Goal: Transaction & Acquisition: Purchase product/service

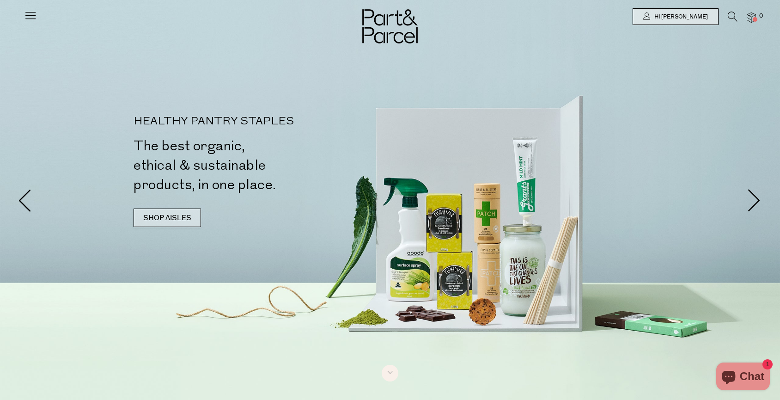
click at [179, 221] on link "SHOP AISLES" at bounding box center [168, 218] width 68 height 18
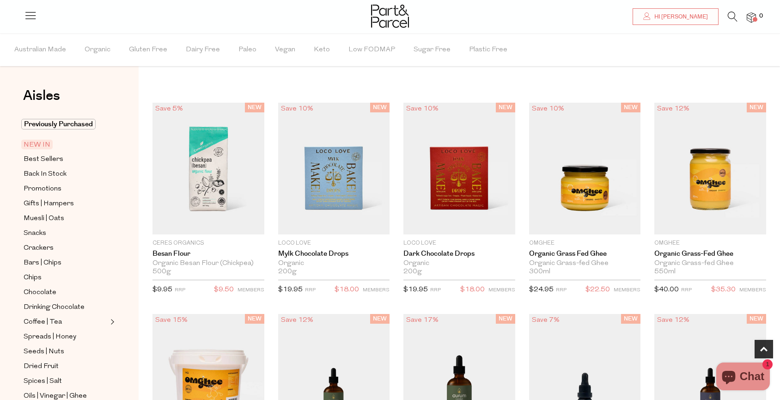
scroll to position [559, 0]
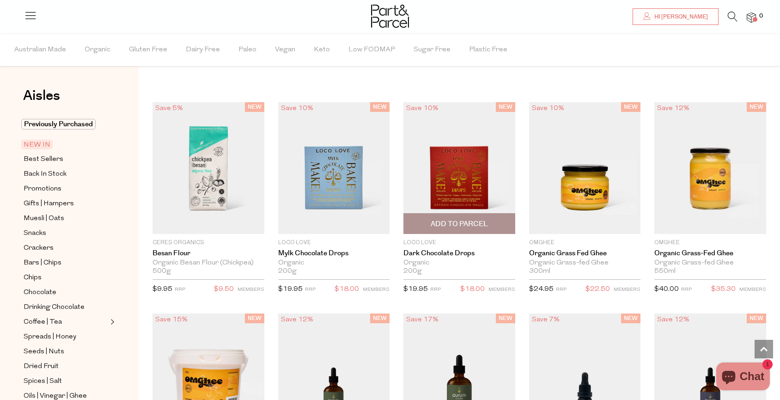
click at [456, 226] on span "Add To Parcel" at bounding box center [459, 224] width 57 height 10
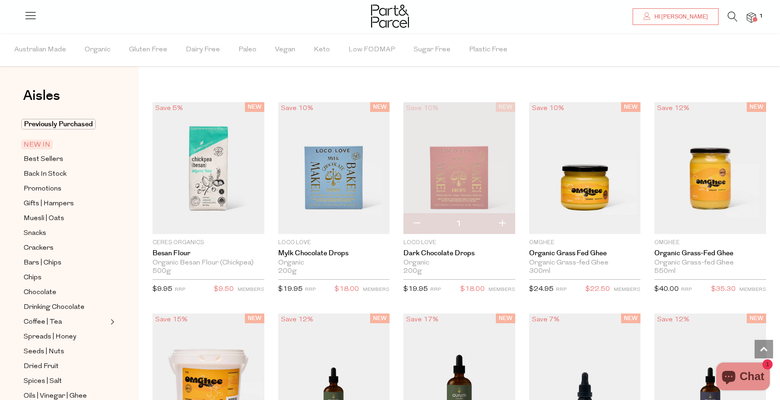
click at [417, 221] on button "button" at bounding box center [417, 224] width 26 height 20
type input "0"
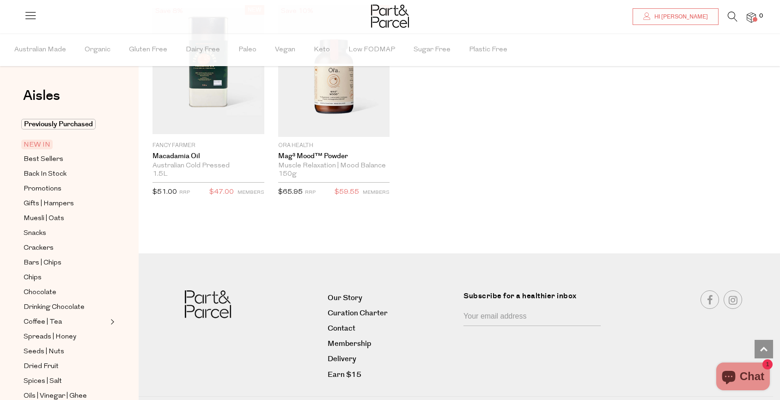
scroll to position [1531, 0]
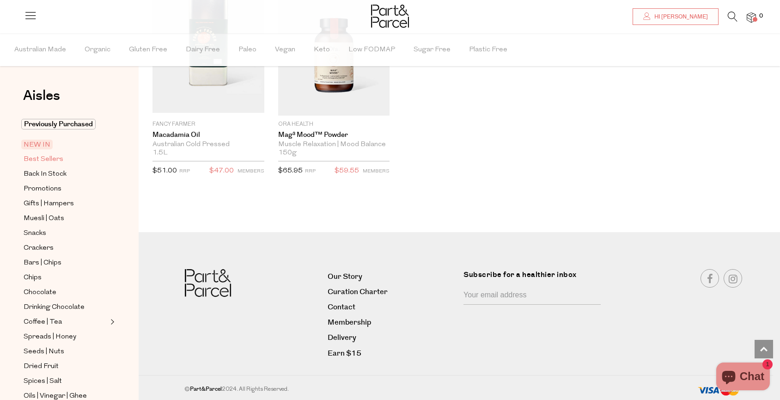
click at [41, 160] on span "Best Sellers" at bounding box center [44, 159] width 40 height 11
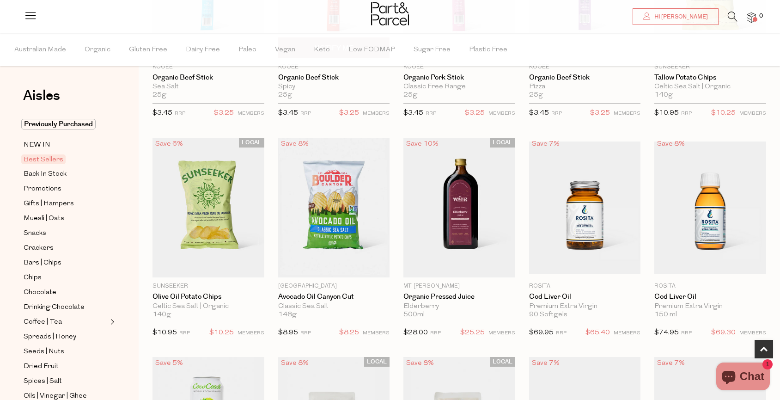
scroll to position [203, 0]
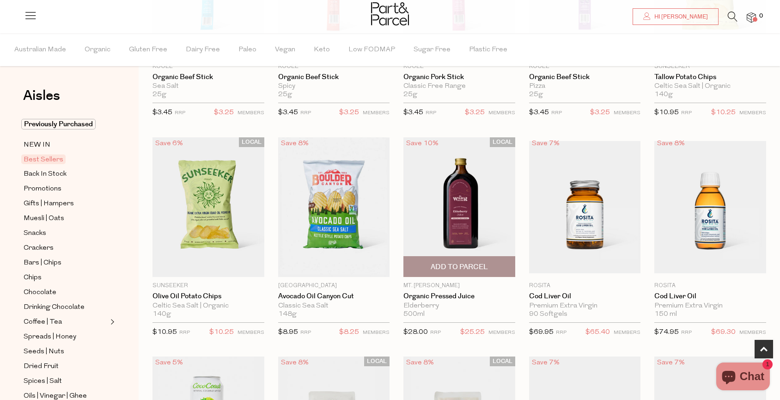
click at [472, 263] on span "Add To Parcel" at bounding box center [459, 267] width 57 height 10
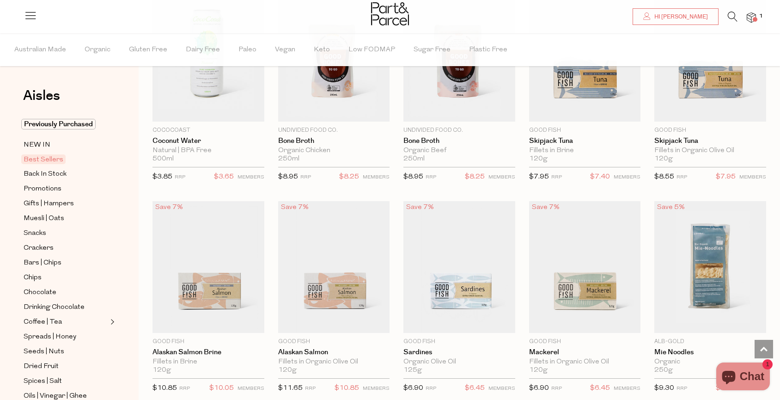
scroll to position [640, 0]
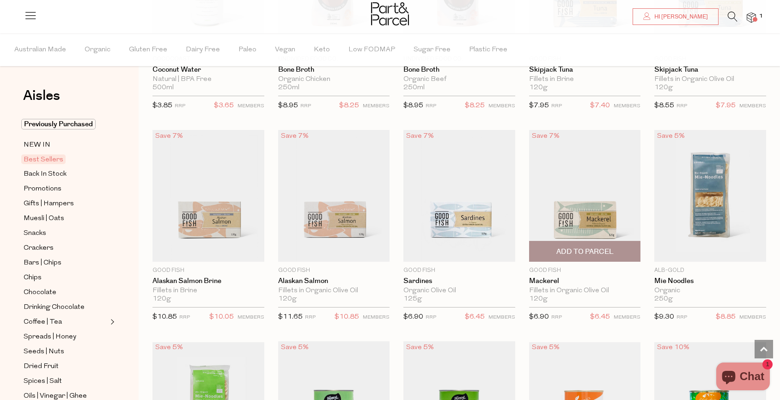
click at [590, 248] on span "Add To Parcel" at bounding box center [585, 252] width 57 height 10
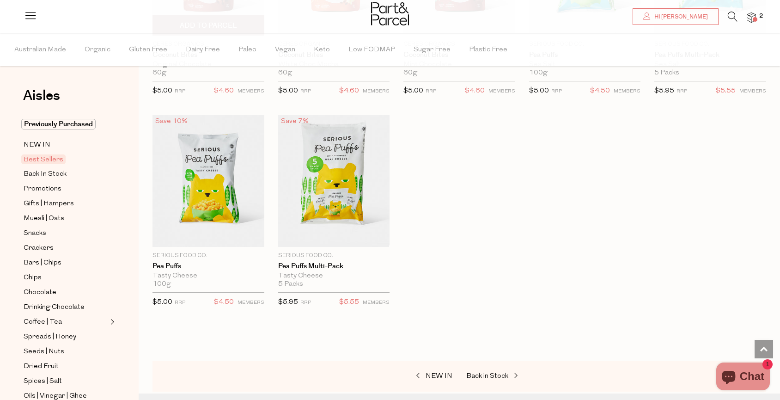
scroll to position [1756, 0]
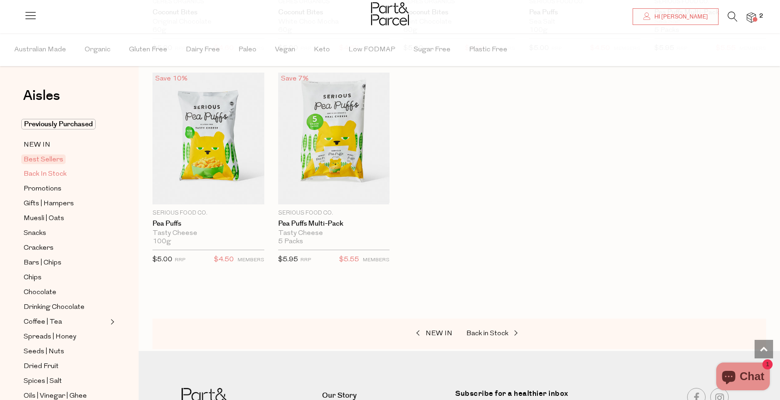
click at [26, 176] on span "Back In Stock" at bounding box center [45, 174] width 43 height 11
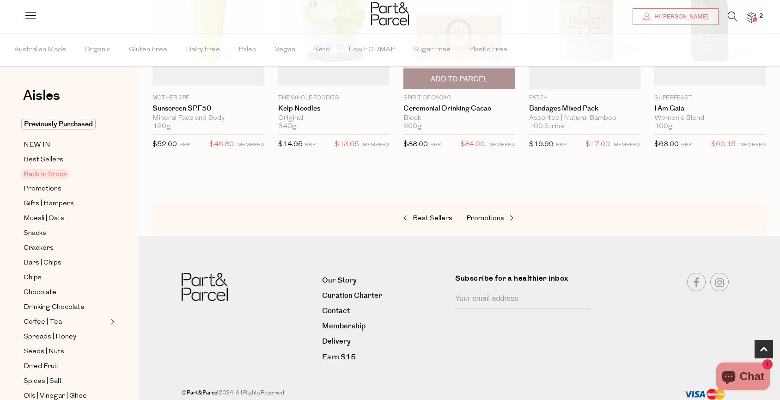
scroll to position [383, 0]
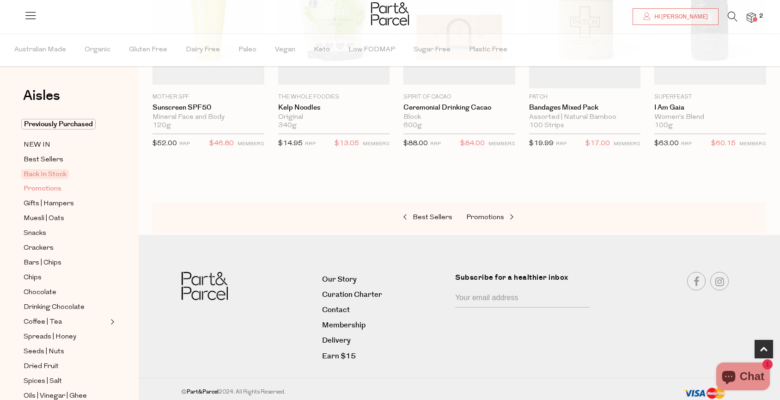
click at [43, 190] on span "Promotions" at bounding box center [43, 189] width 38 height 11
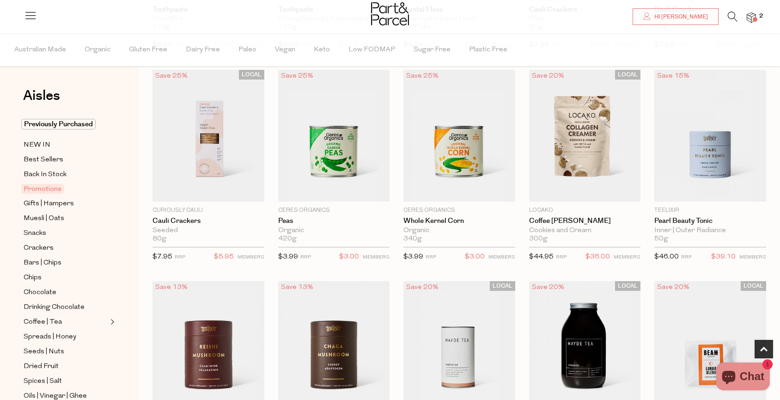
scroll to position [263, 0]
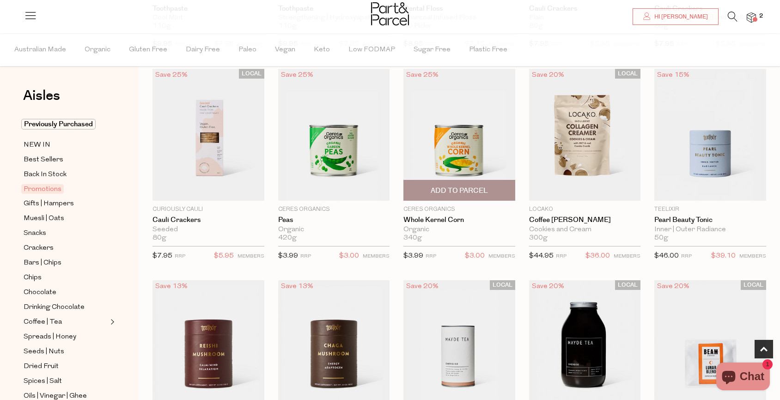
click at [462, 189] on span "Add To Parcel" at bounding box center [459, 191] width 57 height 10
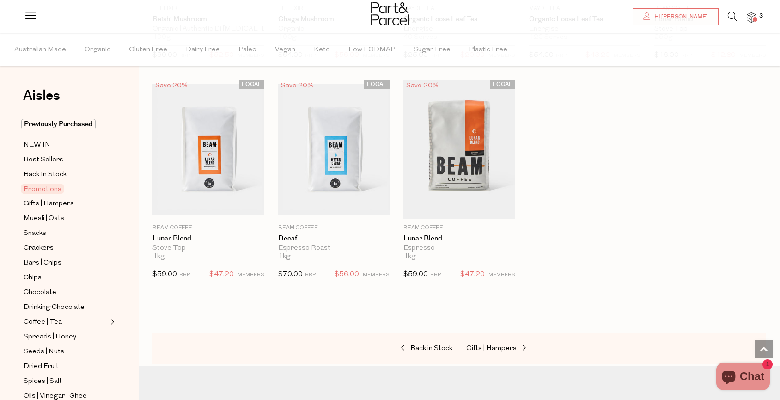
scroll to position [676, 0]
click at [31, 233] on span "Snacks" at bounding box center [35, 233] width 23 height 11
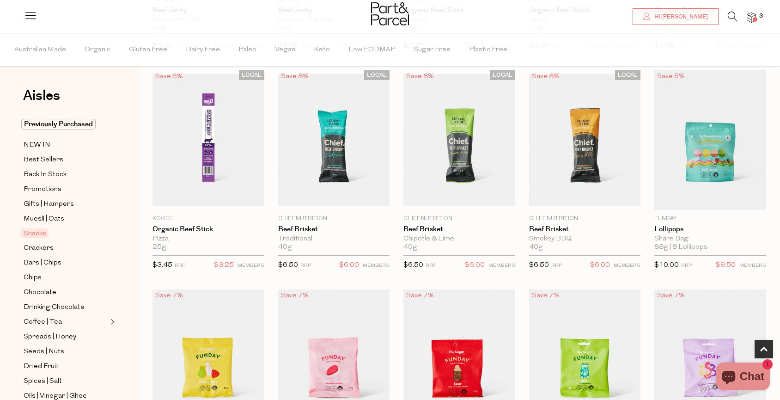
scroll to position [473, 0]
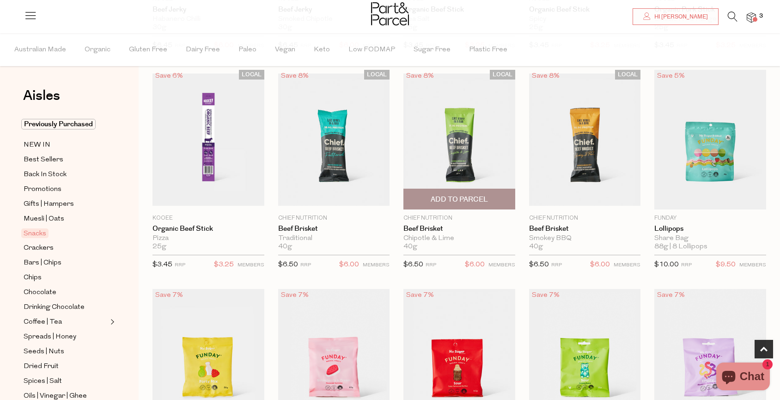
click at [460, 200] on span "Add To Parcel" at bounding box center [459, 200] width 57 height 10
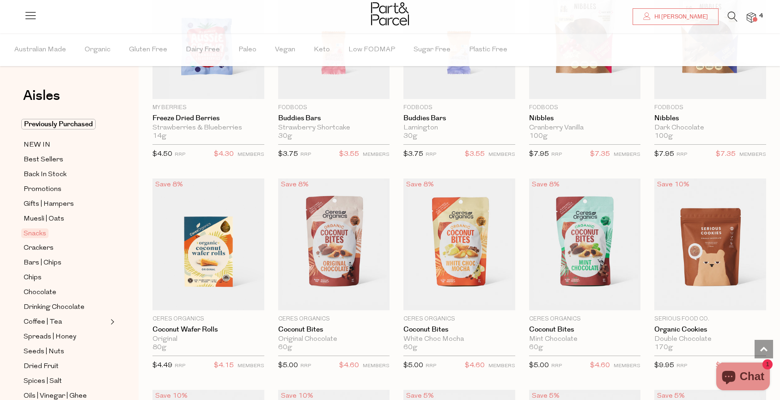
scroll to position [1240, 0]
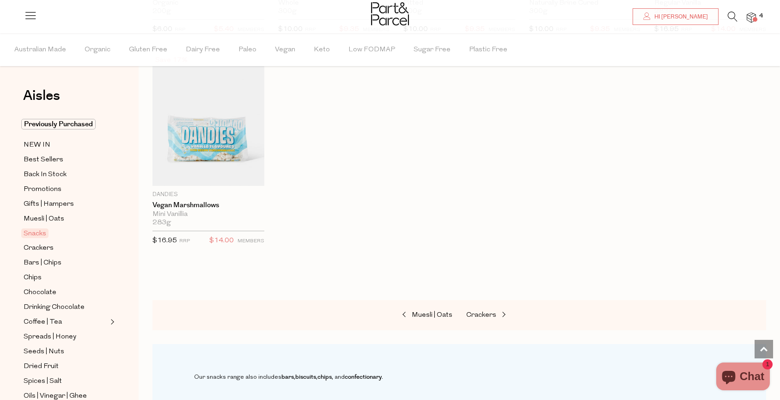
scroll to position [3033, 0]
click at [38, 251] on span "Crackers" at bounding box center [39, 248] width 30 height 11
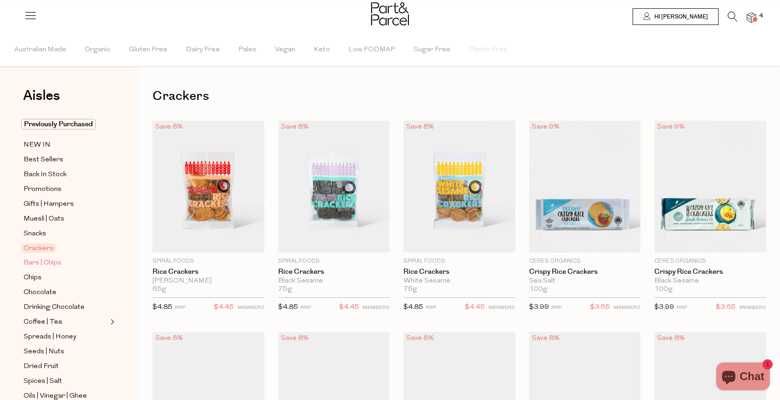
click at [30, 266] on span "Bars | Chips" at bounding box center [43, 263] width 38 height 11
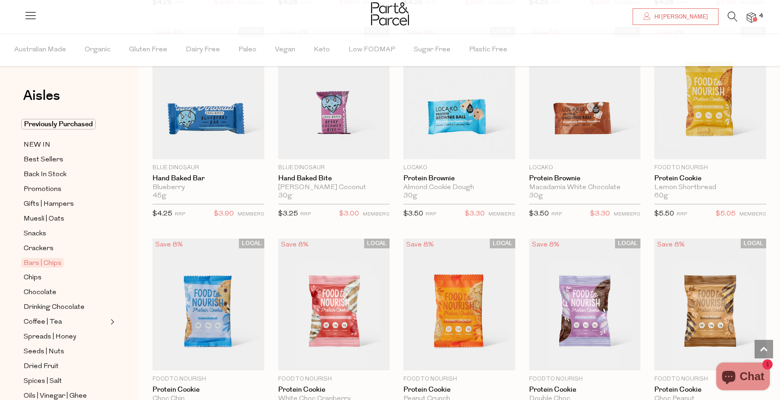
scroll to position [1161, 0]
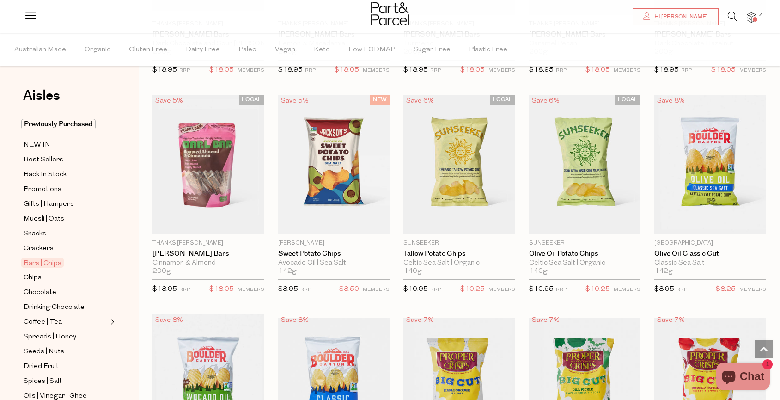
scroll to position [2157, 0]
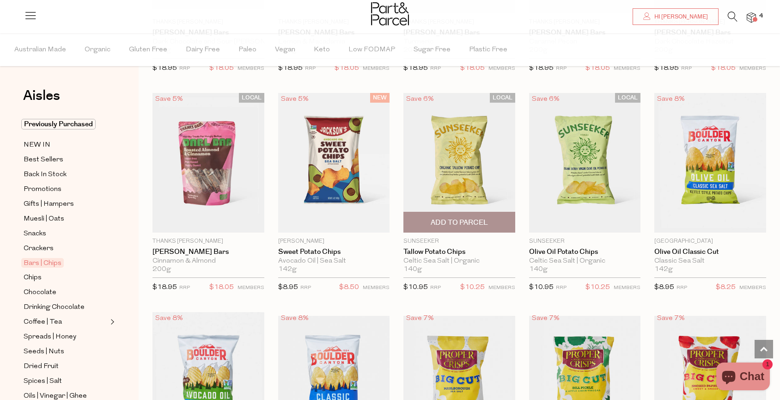
click at [460, 220] on span "Add To Parcel" at bounding box center [459, 223] width 57 height 10
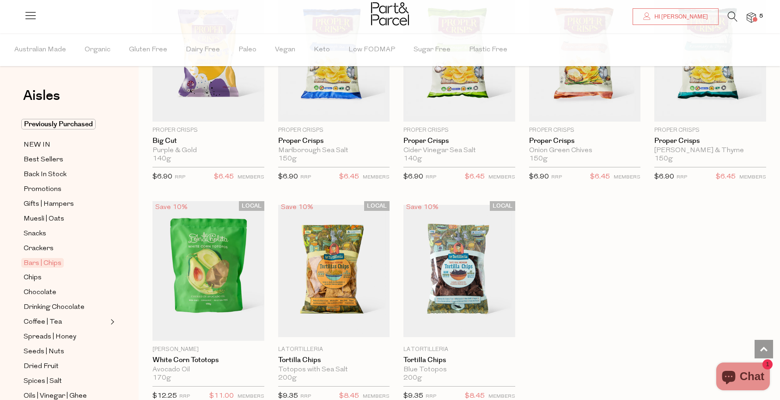
scroll to position [2699, 0]
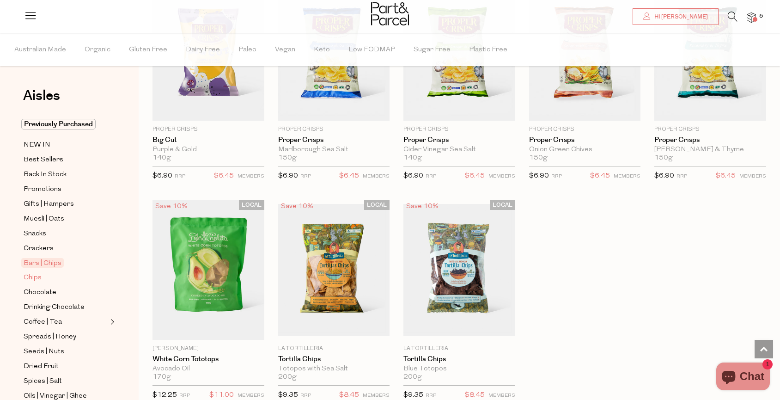
click at [32, 277] on span "Chips" at bounding box center [33, 277] width 18 height 11
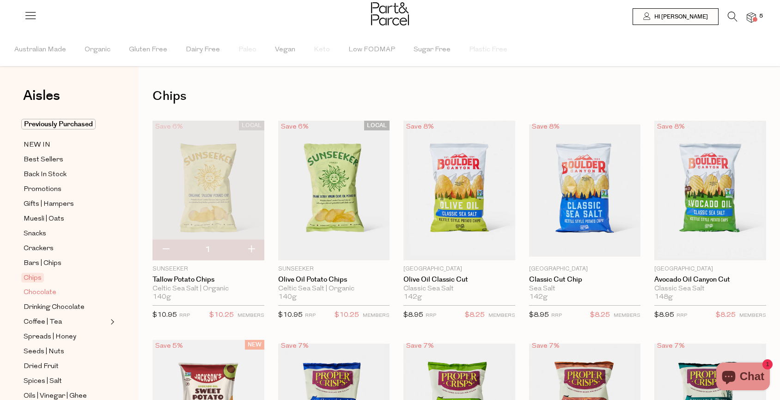
click at [31, 293] on span "Chocolate" at bounding box center [40, 292] width 33 height 11
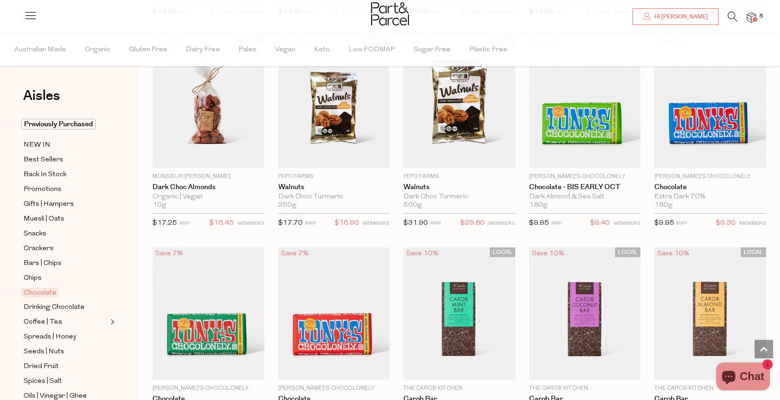
scroll to position [1590, 0]
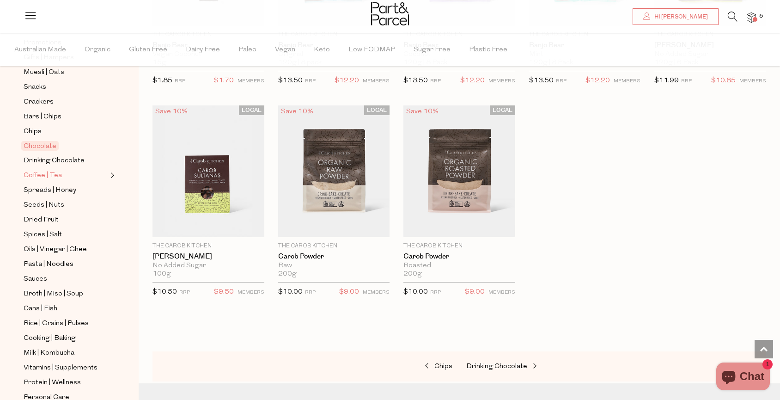
scroll to position [148, 0]
click at [754, 18] on span at bounding box center [755, 19] width 5 height 5
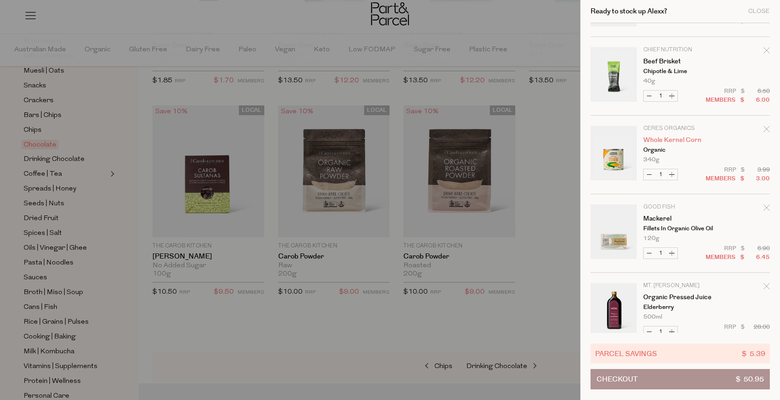
scroll to position [83, 0]
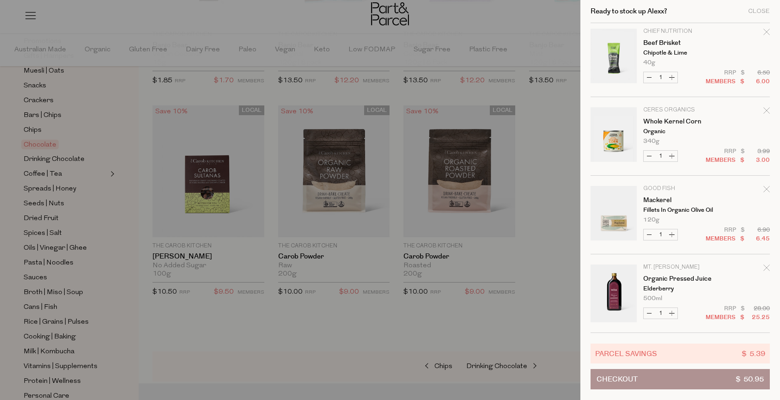
click at [673, 234] on button "Increase Mackerel" at bounding box center [672, 234] width 11 height 11
type input "2"
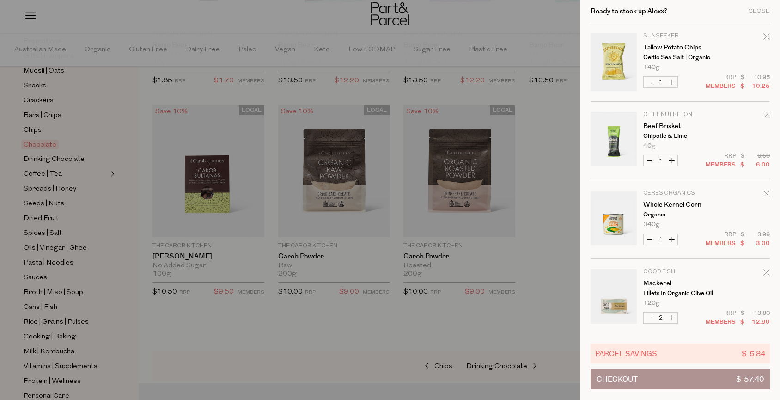
click at [309, 33] on div at bounding box center [390, 200] width 780 height 400
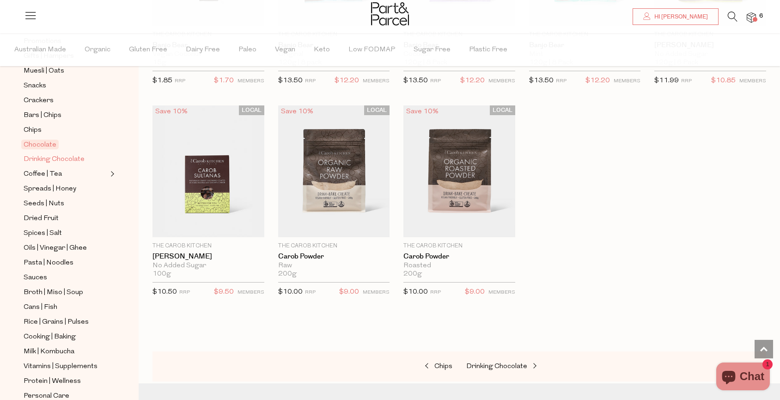
click at [41, 160] on span "Drinking Chocolate" at bounding box center [54, 159] width 61 height 11
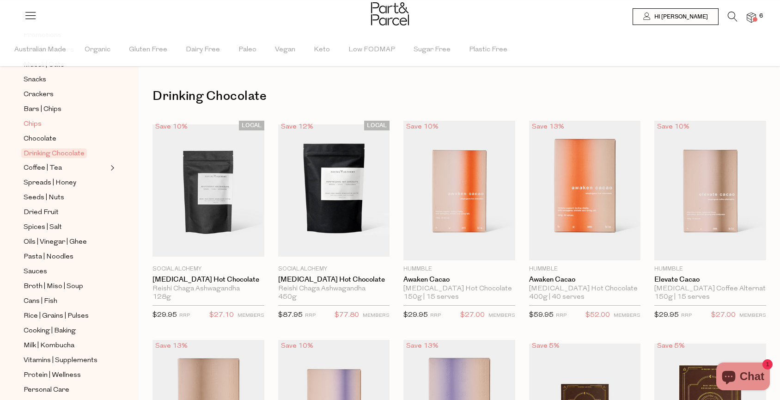
scroll to position [154, 0]
click at [34, 184] on span "Spreads | Honey" at bounding box center [50, 182] width 53 height 11
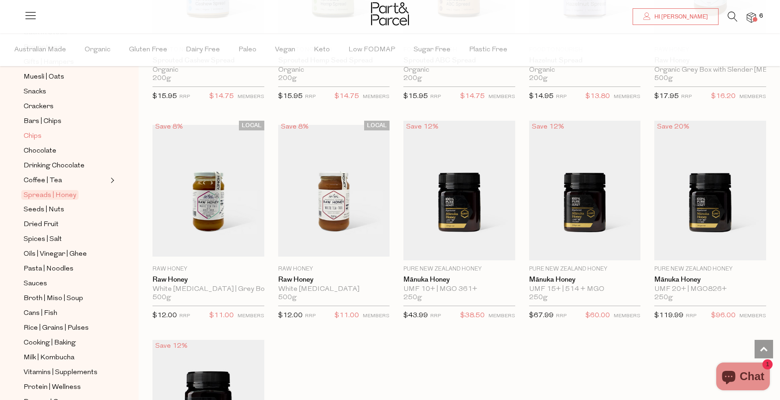
scroll to position [143, 0]
click at [28, 210] on span "Seeds | Nuts" at bounding box center [44, 208] width 41 height 11
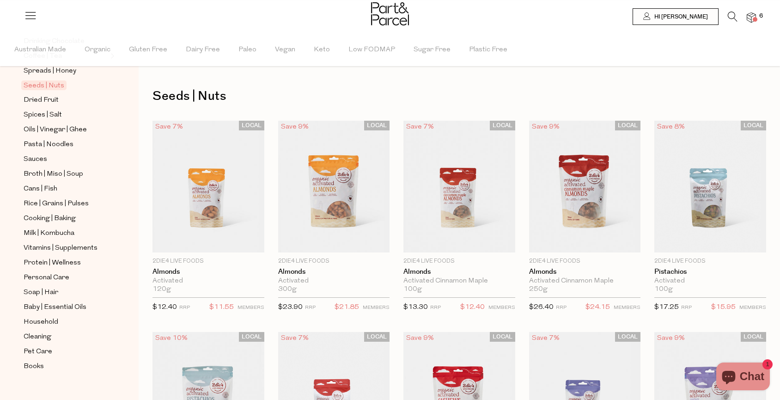
scroll to position [268, 0]
click at [36, 127] on span "Oils | Vinegar | Ghee" at bounding box center [55, 128] width 63 height 11
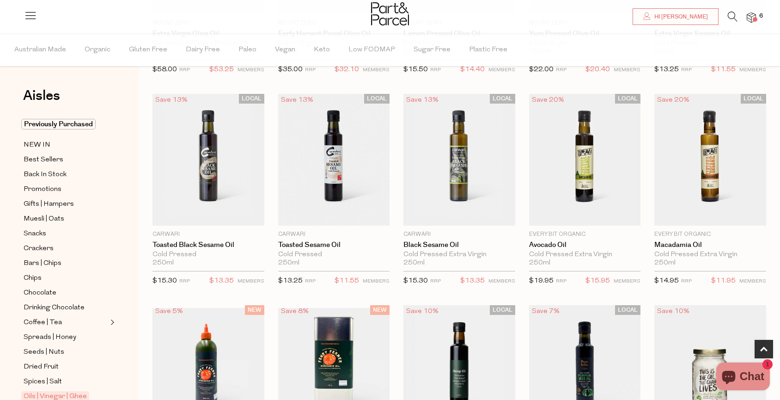
scroll to position [459, 0]
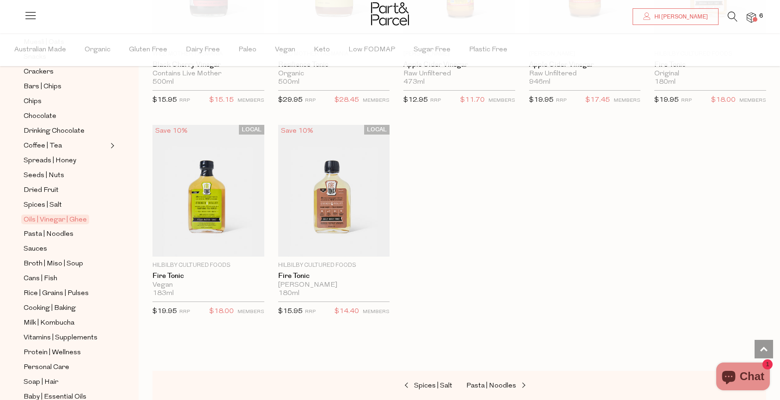
scroll to position [190, 0]
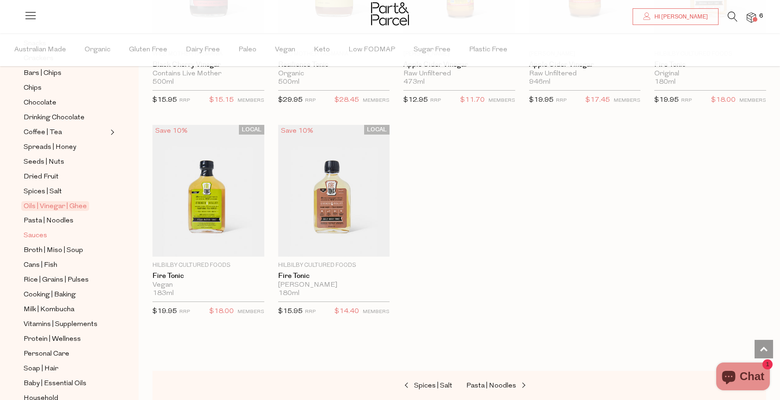
click at [34, 237] on span "Sauces" at bounding box center [36, 235] width 24 height 11
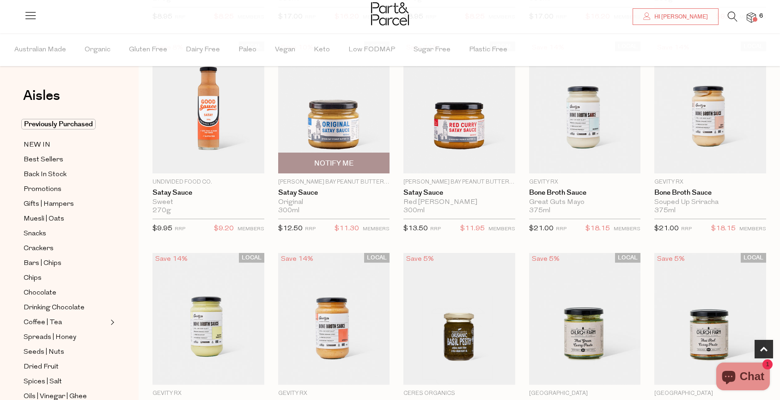
scroll to position [291, 0]
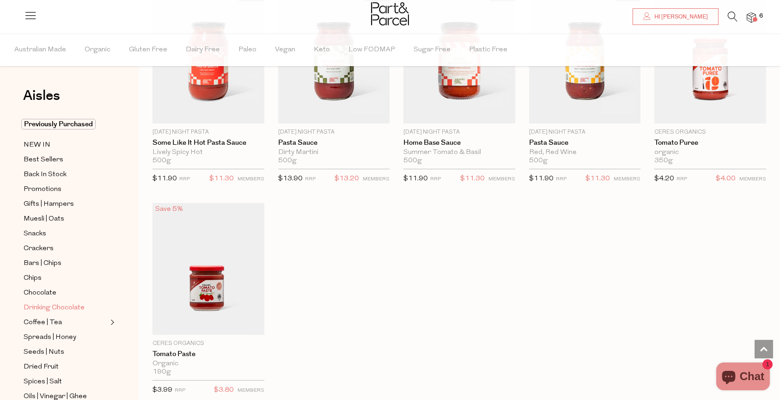
scroll to position [279, 0]
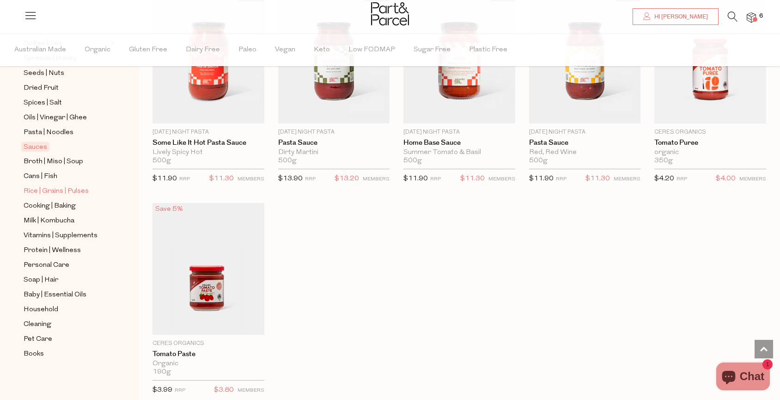
click at [31, 191] on span "Rice | Grains | Pulses" at bounding box center [56, 191] width 65 height 11
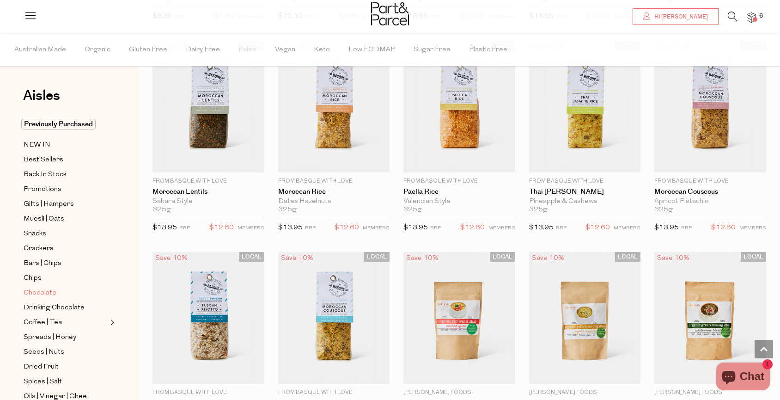
scroll to position [279, 0]
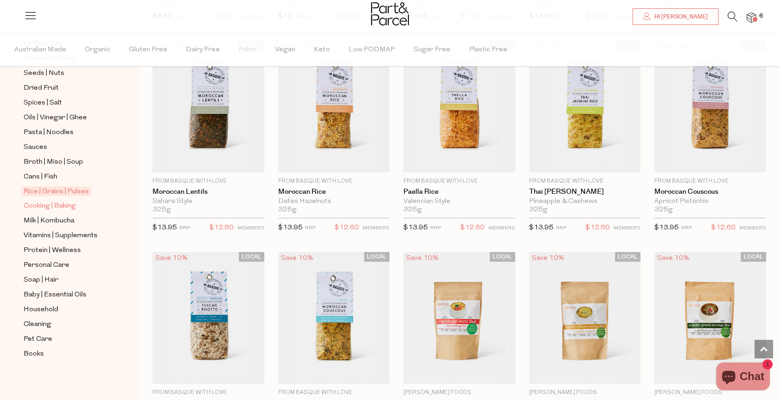
click at [46, 203] on span "Cooking | Baking" at bounding box center [50, 206] width 52 height 11
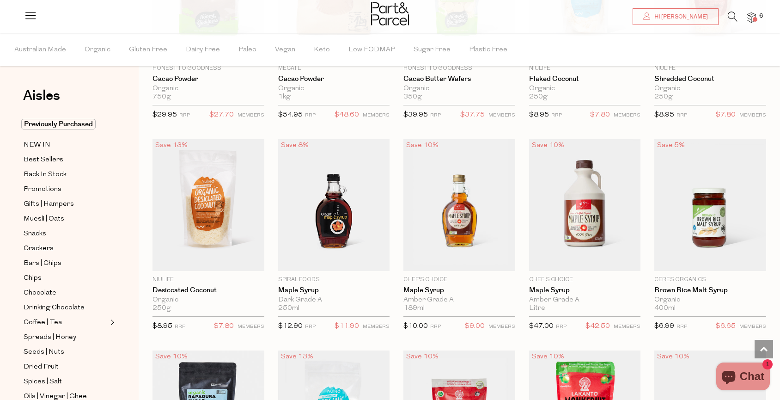
scroll to position [1584, 0]
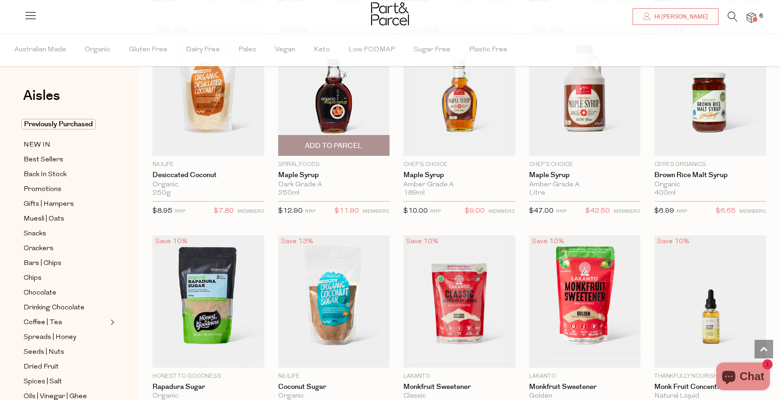
click at [336, 148] on span "Add To Parcel" at bounding box center [333, 146] width 57 height 10
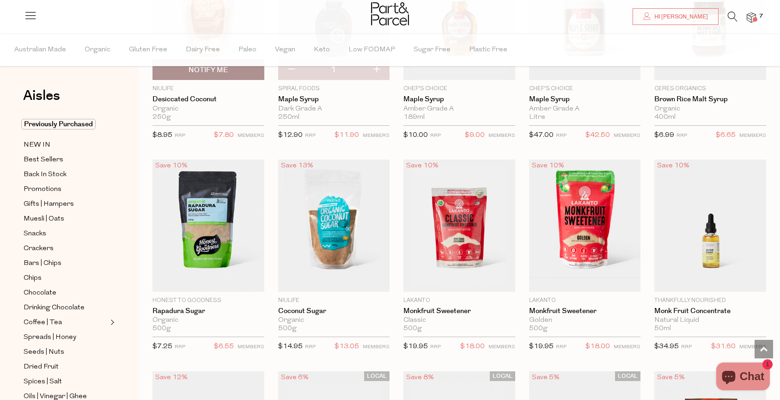
scroll to position [1691, 0]
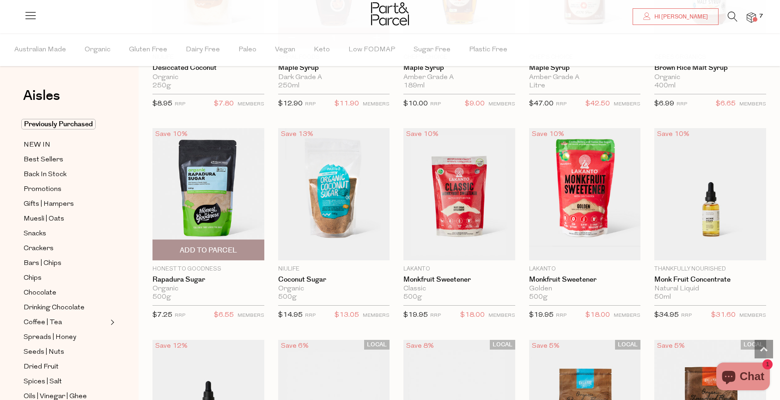
click at [215, 246] on span "Add To Parcel" at bounding box center [208, 251] width 57 height 10
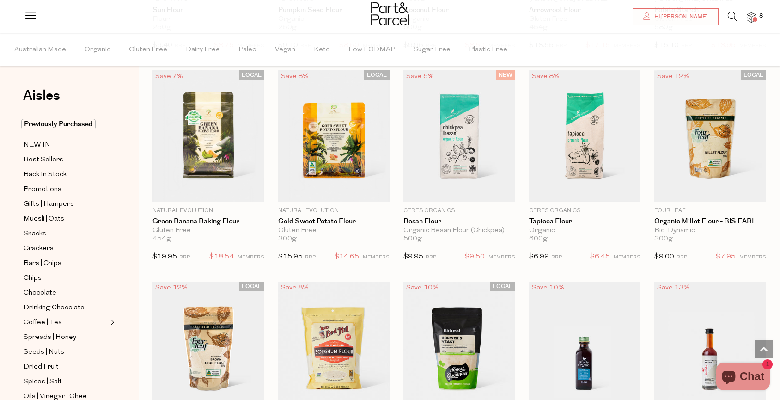
scroll to position [3017, 0]
click at [590, 196] on span "Add To Parcel" at bounding box center [585, 191] width 106 height 20
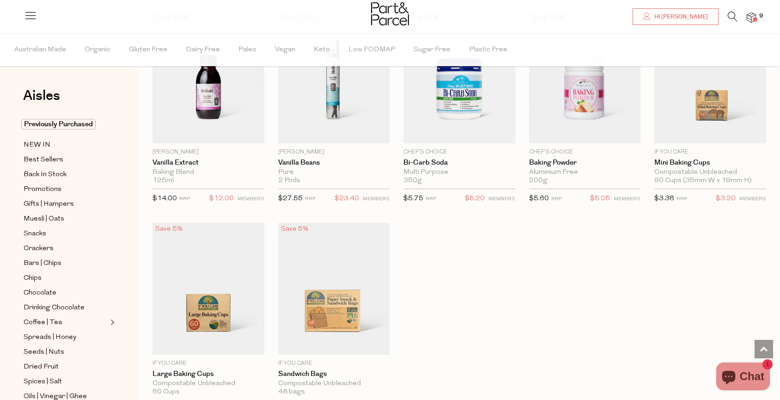
scroll to position [3500, 0]
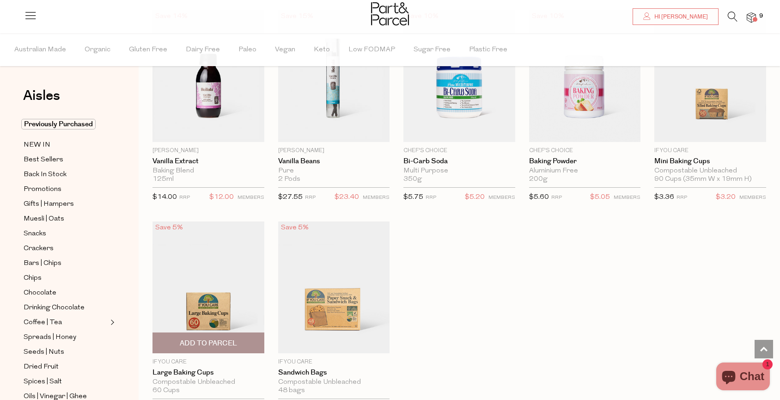
click at [204, 341] on span "Add To Parcel" at bounding box center [208, 343] width 57 height 10
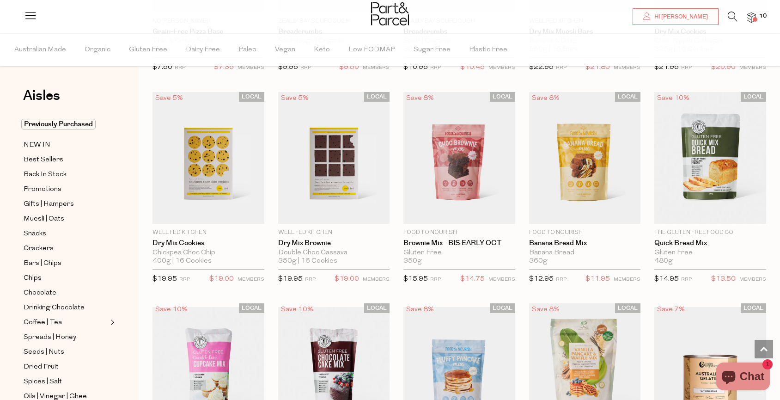
scroll to position [0, 0]
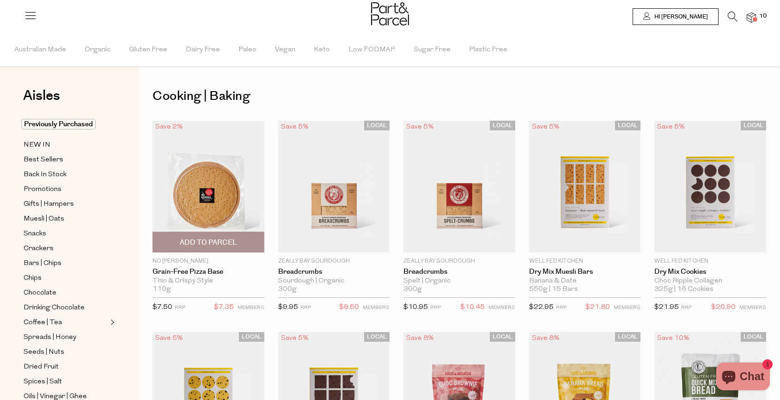
click at [205, 241] on span "Add To Parcel" at bounding box center [208, 243] width 57 height 10
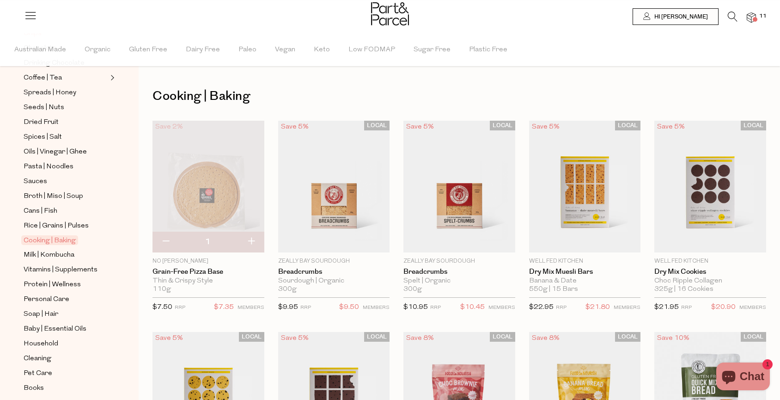
scroll to position [279, 0]
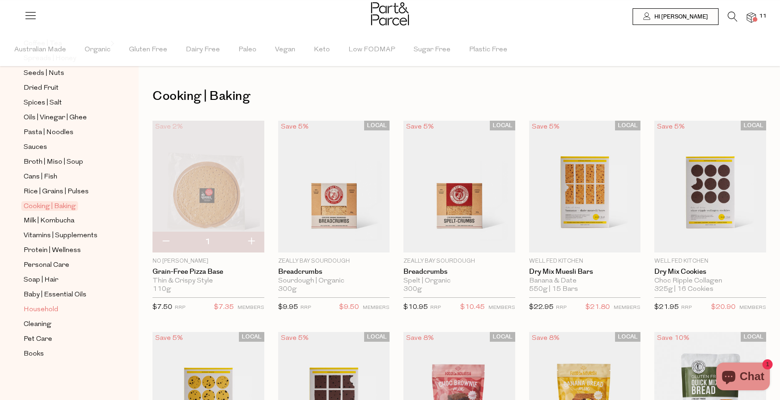
click at [28, 307] on span "Household" at bounding box center [41, 309] width 35 height 11
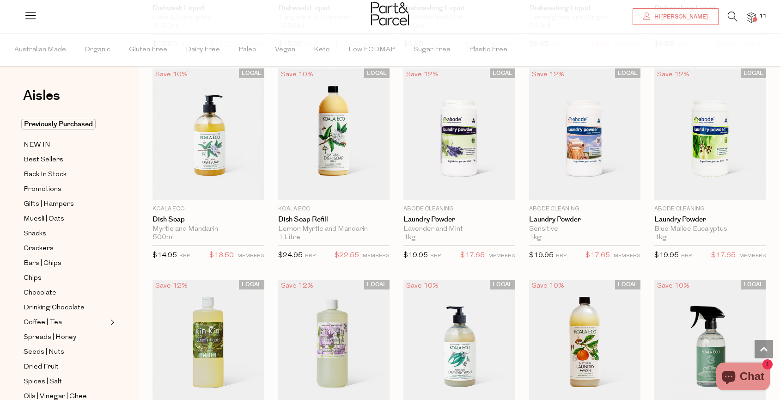
scroll to position [1634, 0]
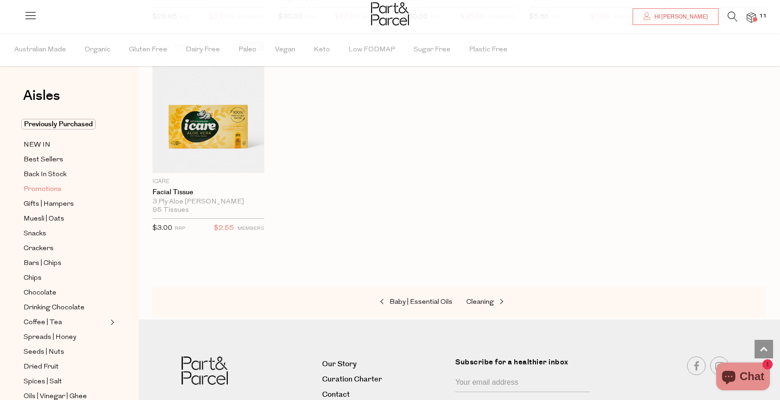
scroll to position [279, 0]
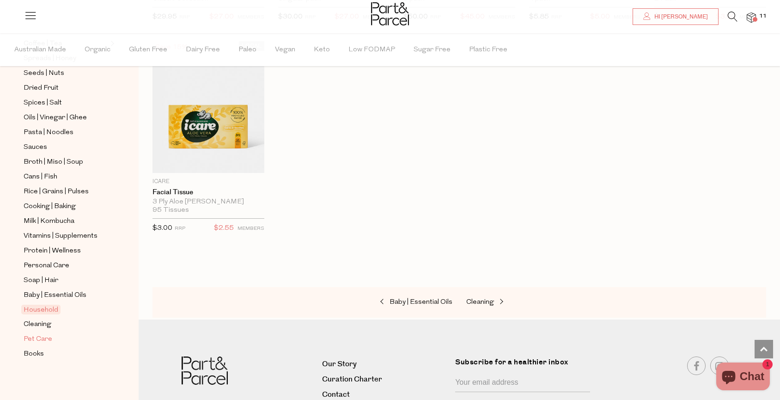
click at [31, 337] on span "Pet Care" at bounding box center [38, 339] width 29 height 11
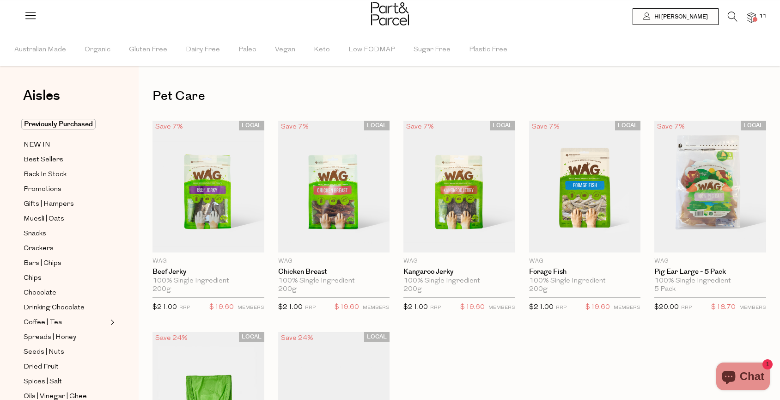
click at [752, 15] on img at bounding box center [751, 17] width 9 height 11
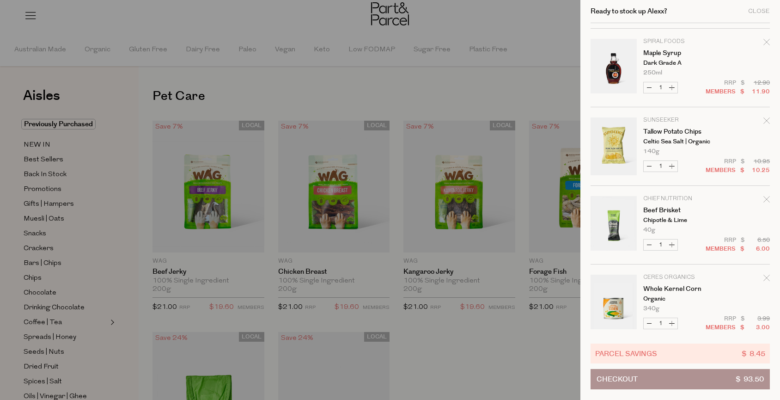
scroll to position [476, 0]
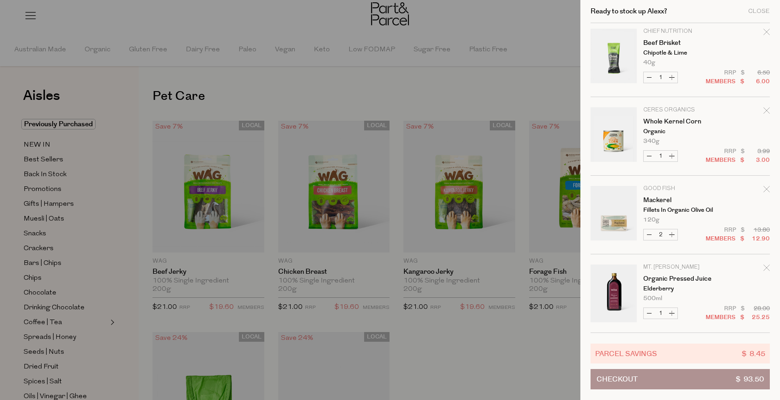
click at [335, 105] on div at bounding box center [390, 200] width 780 height 400
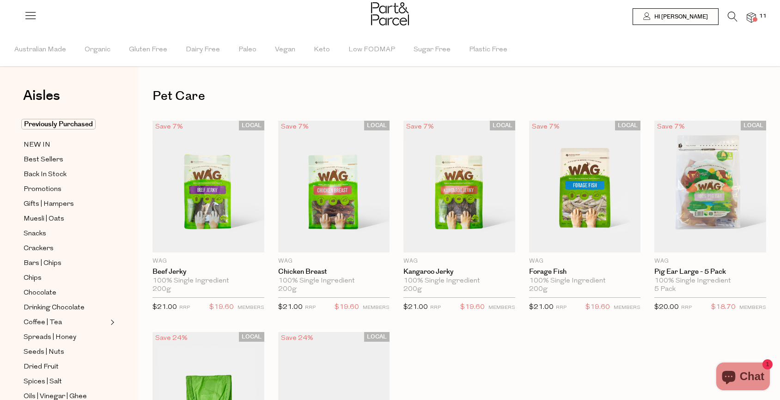
click at [732, 16] on icon at bounding box center [733, 17] width 10 height 10
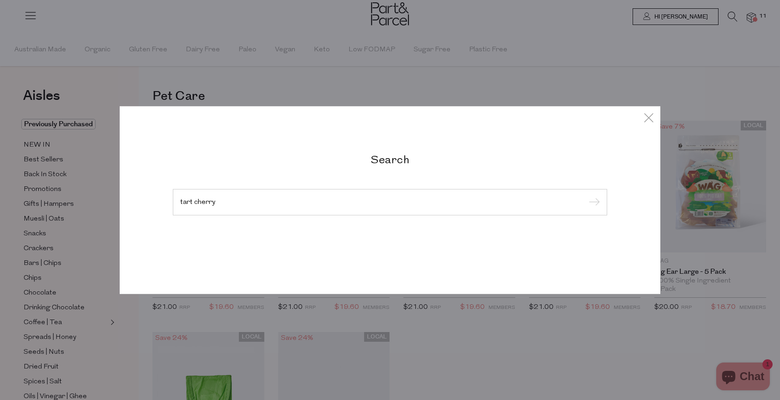
type input "tart cherry"
click at [586, 196] on input "submit" at bounding box center [593, 203] width 14 height 14
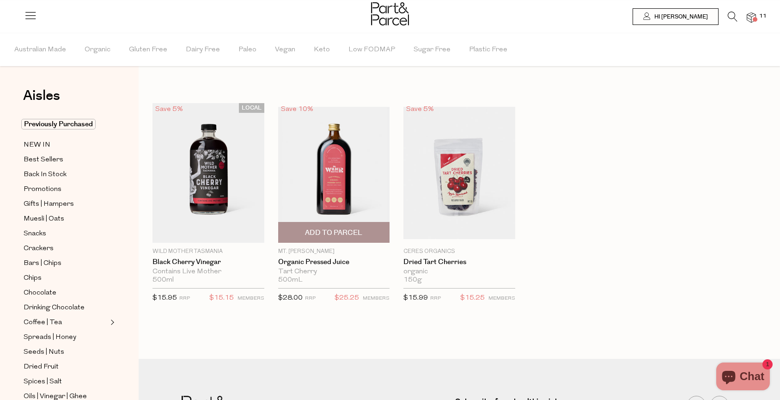
click at [331, 234] on span "Add To Parcel" at bounding box center [333, 233] width 57 height 10
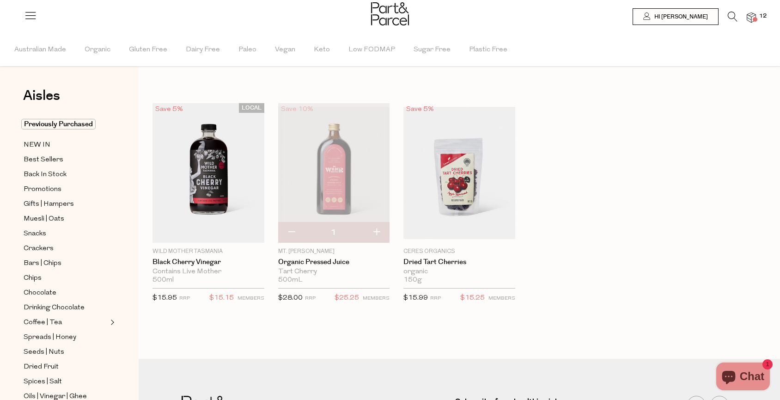
click at [757, 17] on span "12" at bounding box center [763, 16] width 12 height 8
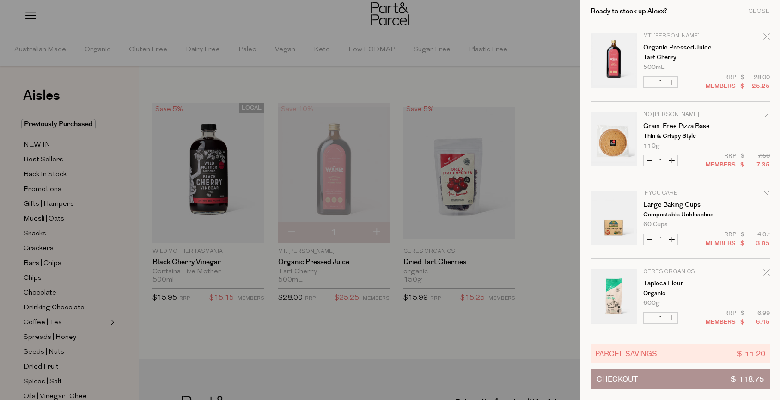
click at [615, 381] on span "Checkout" at bounding box center [617, 378] width 41 height 19
